Goal: Task Accomplishment & Management: Understand process/instructions

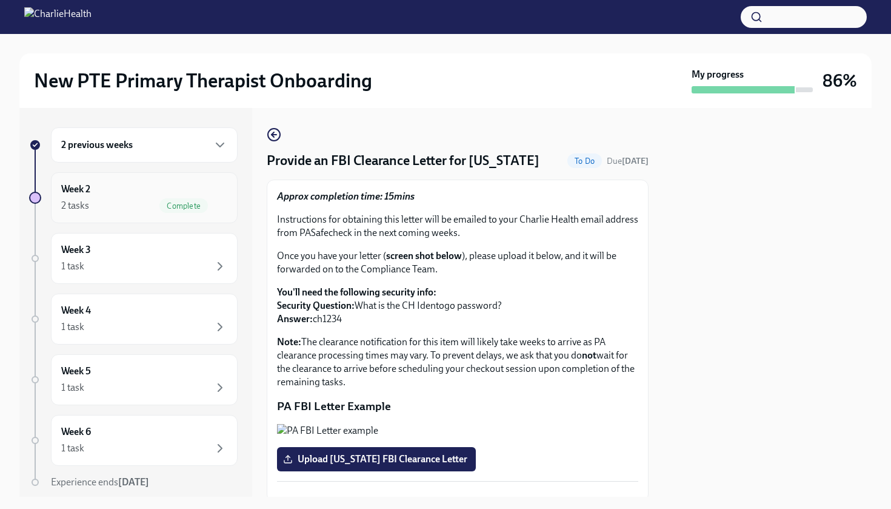
click at [119, 199] on div "2 tasks Complete" at bounding box center [144, 205] width 166 height 15
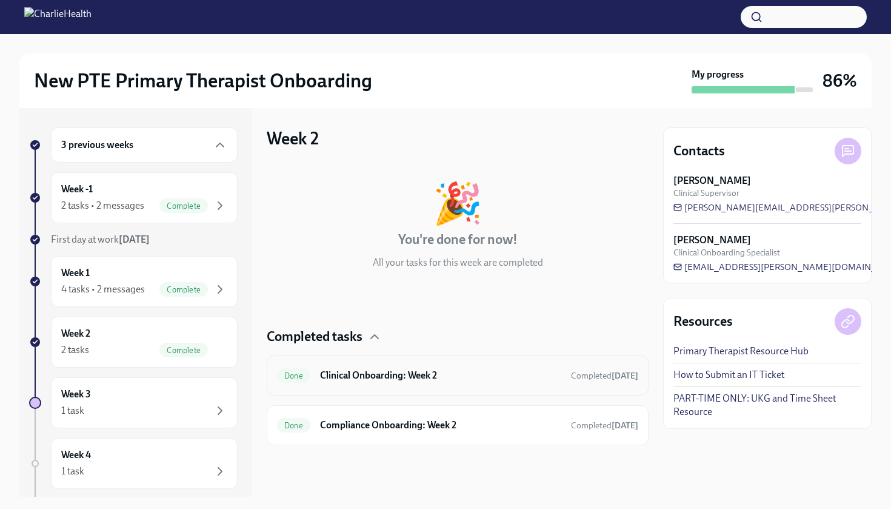
click at [398, 376] on h6 "Clinical Onboarding: Week 2" at bounding box center [440, 375] width 241 height 13
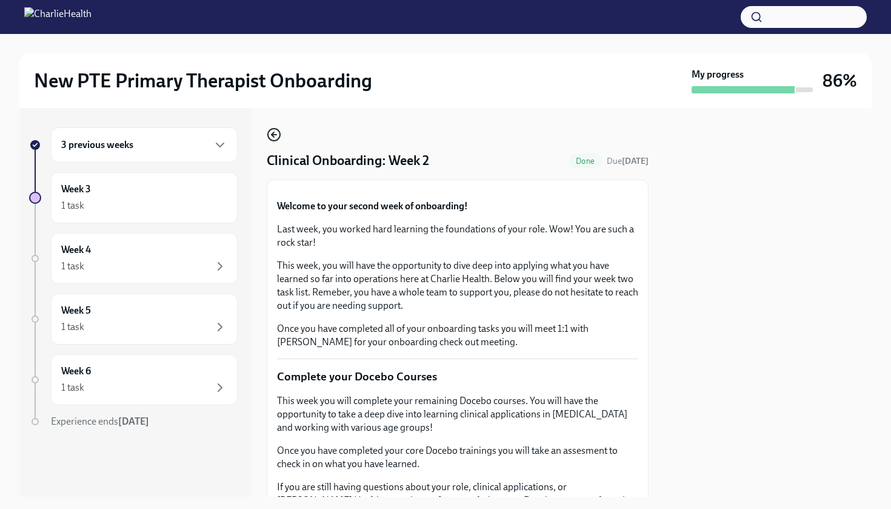
click at [278, 132] on icon "button" at bounding box center [274, 134] width 15 height 15
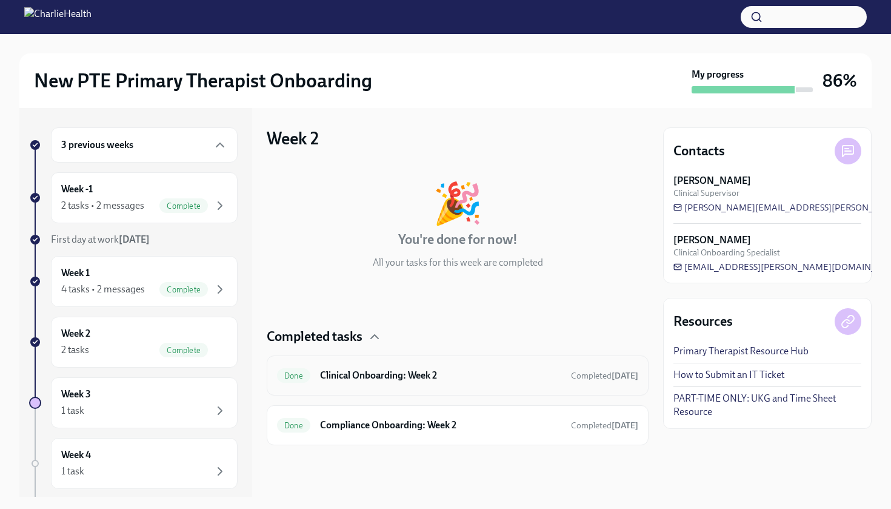
click at [327, 374] on h6 "Clinical Onboarding: Week 2" at bounding box center [440, 375] width 241 height 13
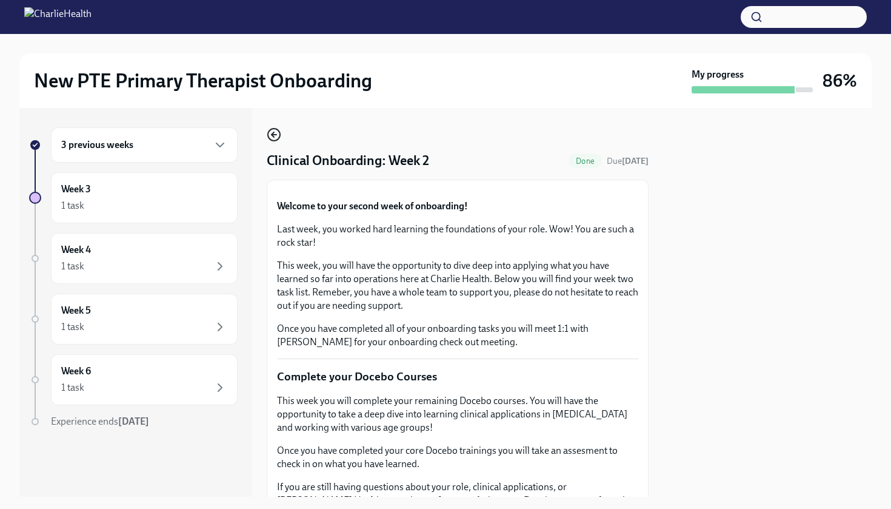
click at [276, 132] on icon "button" at bounding box center [274, 134] width 15 height 15
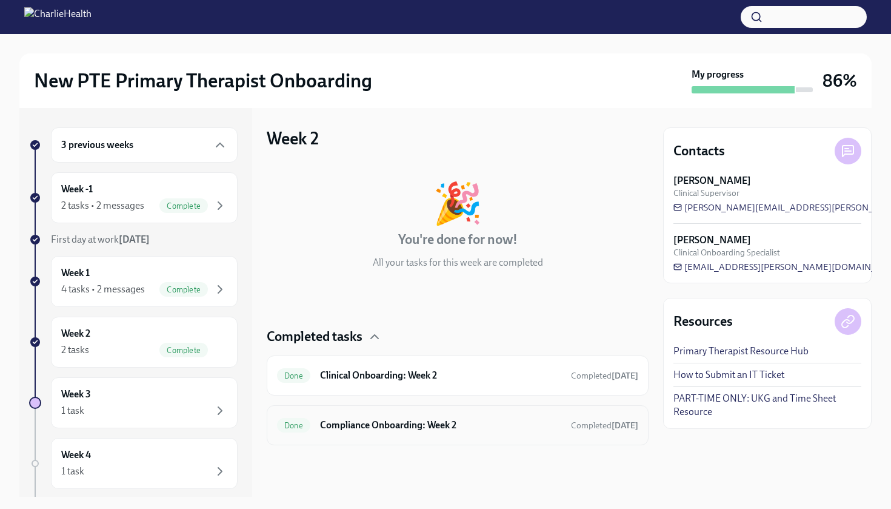
click at [350, 437] on div "Done Compliance Onboarding: Week 2 Completed [DATE]" at bounding box center [458, 425] width 382 height 40
click at [350, 431] on h6 "Compliance Onboarding: Week 2" at bounding box center [440, 424] width 241 height 13
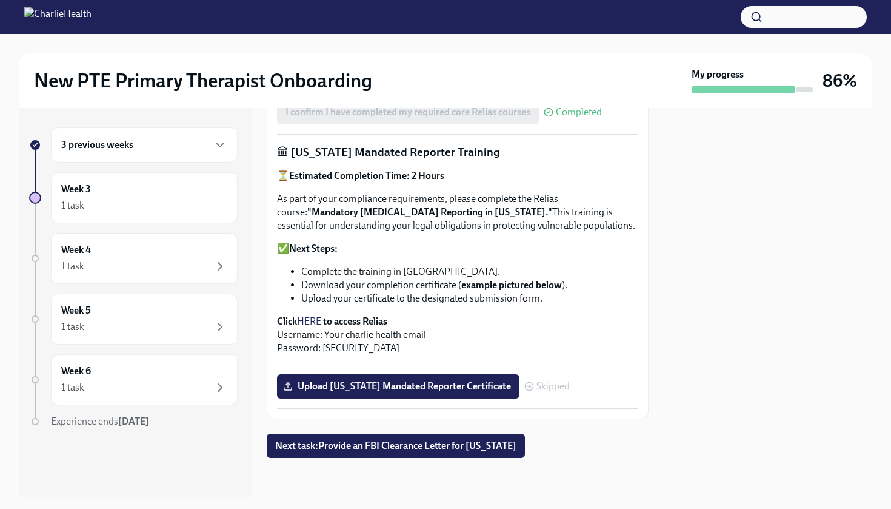
scroll to position [798, 0]
click at [193, 218] on div "Week 3 1 task" at bounding box center [144, 197] width 187 height 51
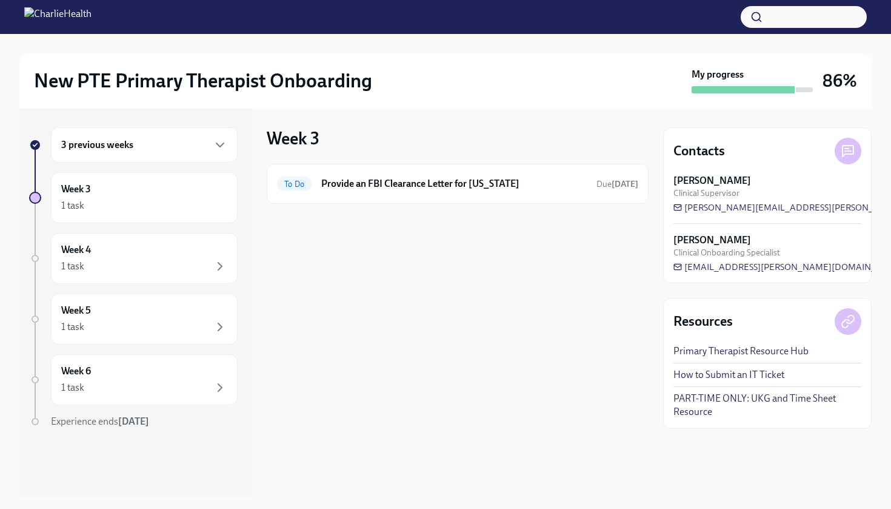
click at [694, 400] on link "PART-TIME ONLY: UKG and Time Sheet Resource" at bounding box center [768, 405] width 188 height 27
